Goal: Task Accomplishment & Management: Manage account settings

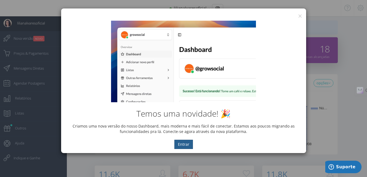
click at [182, 143] on button "Entrar" at bounding box center [183, 144] width 19 height 9
click at [299, 15] on button "×" at bounding box center [300, 15] width 4 height 7
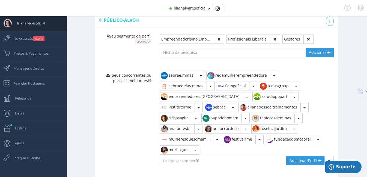
scroll to position [354, 0]
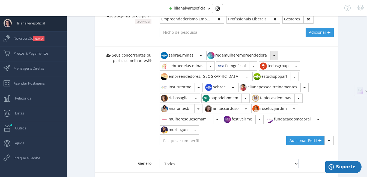
click at [274, 55] on span "button" at bounding box center [274, 55] width 2 height 1
click at [224, 63] on link "Remover" at bounding box center [229, 67] width 47 height 9
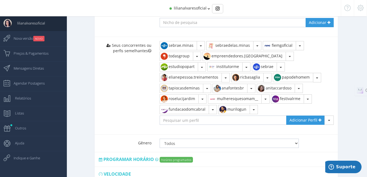
scroll to position [346, 0]
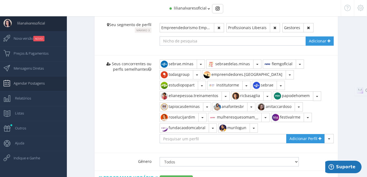
click at [29, 84] on span "Agendar Postagens" at bounding box center [26, 84] width 37 height 14
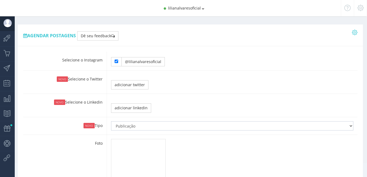
type input "0:20"
